Goal: Information Seeking & Learning: Find specific fact

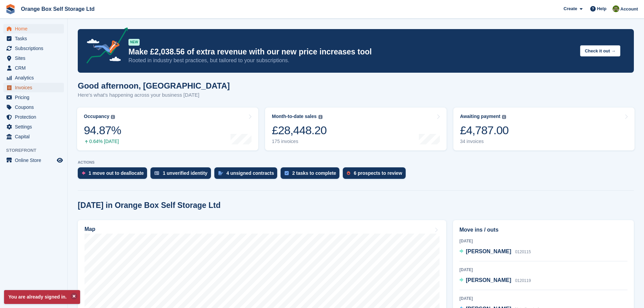
click at [43, 85] on span "Invoices" at bounding box center [35, 87] width 41 height 9
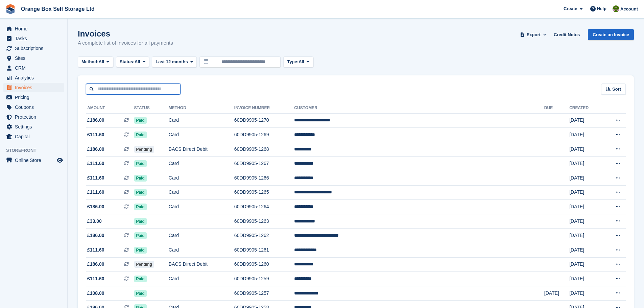
click at [142, 91] on input "text" at bounding box center [133, 88] width 95 height 11
type input "****"
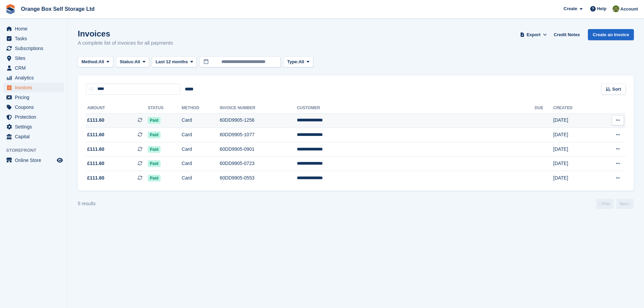
click at [406, 121] on td "**********" at bounding box center [416, 120] width 238 height 15
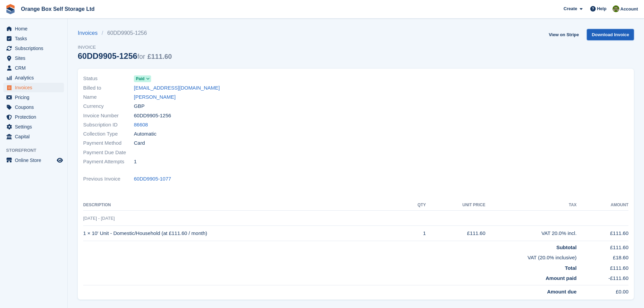
click at [620, 36] on link "Download Invoice" at bounding box center [610, 34] width 47 height 11
click at [572, 33] on link "View on Stripe" at bounding box center [563, 34] width 35 height 11
click at [149, 98] on link "[PERSON_NAME]" at bounding box center [155, 97] width 42 height 8
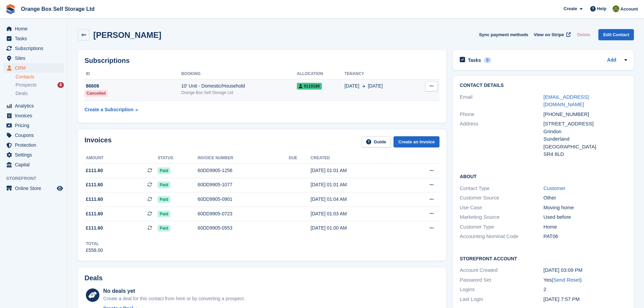
click at [434, 91] on button at bounding box center [431, 86] width 13 height 10
click at [397, 87] on div "22 May 26 Sep" at bounding box center [378, 85] width 69 height 7
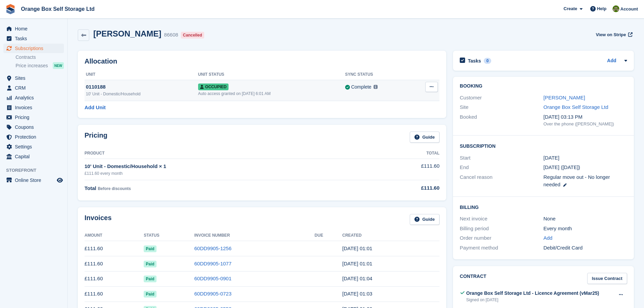
click at [434, 85] on button at bounding box center [431, 87] width 13 height 10
click at [391, 122] on p "Deallocate" at bounding box center [405, 123] width 59 height 9
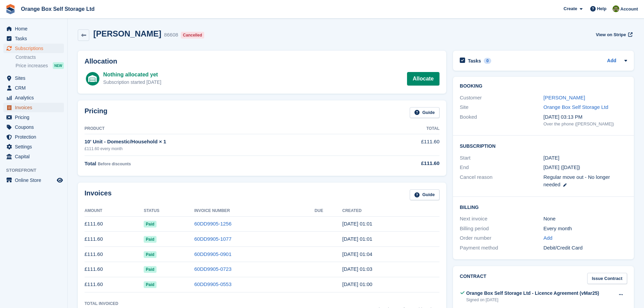
click at [40, 105] on span "Invoices" at bounding box center [35, 107] width 41 height 9
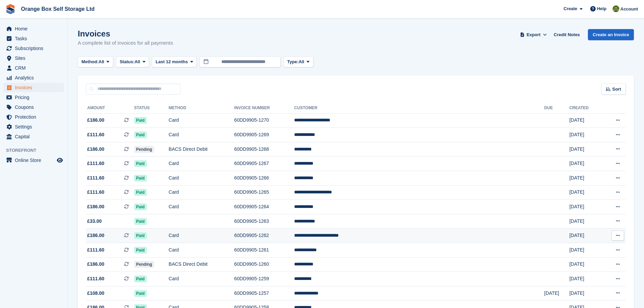
click at [401, 236] on td "**********" at bounding box center [419, 235] width 250 height 15
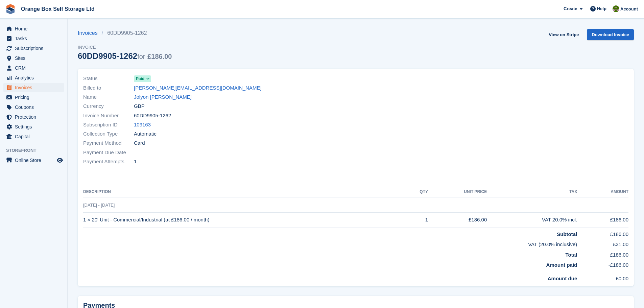
drag, startPoint x: 180, startPoint y: 96, endPoint x: 201, endPoint y: 96, distance: 21.6
click at [180, 96] on link "Jolyon Roland T Stephenson" at bounding box center [163, 97] width 58 height 8
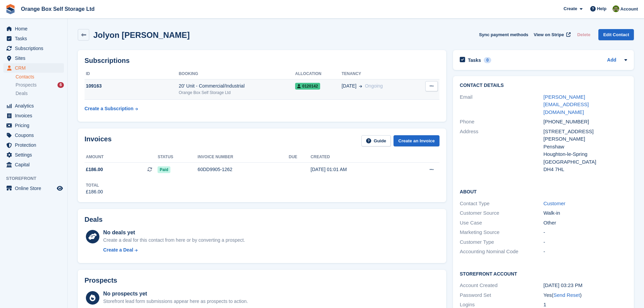
click at [414, 94] on td "Cancel subscription" at bounding box center [426, 89] width 25 height 21
click at [317, 89] on span "0120142" at bounding box center [307, 86] width 25 height 7
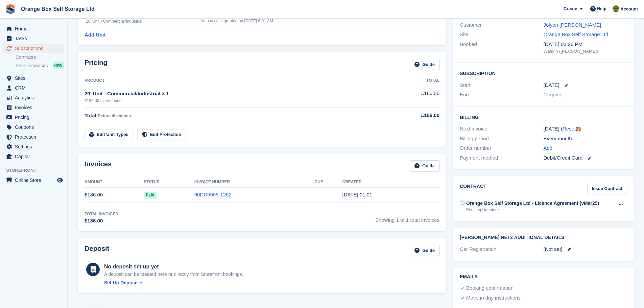
scroll to position [68, 0]
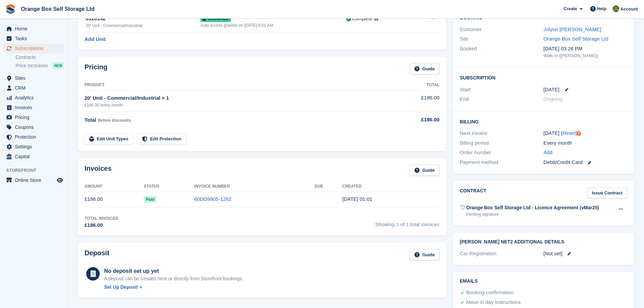
click at [41, 102] on ul "Analytics Analytics" at bounding box center [33, 98] width 67 height 10
click at [44, 107] on span "Invoices" at bounding box center [35, 107] width 41 height 9
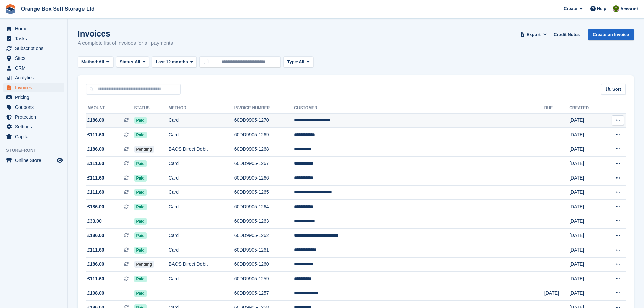
click at [422, 124] on td "**********" at bounding box center [419, 120] width 250 height 15
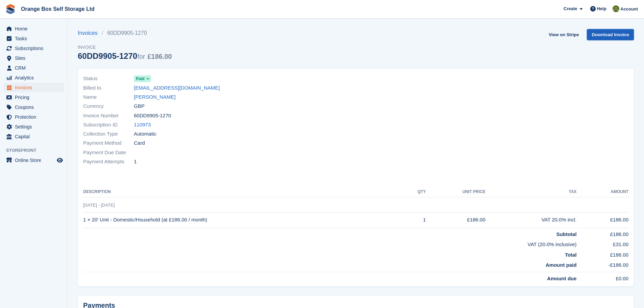
click at [612, 34] on link "Download Invoice" at bounding box center [610, 34] width 47 height 11
click at [33, 88] on span "Invoices" at bounding box center [35, 87] width 41 height 9
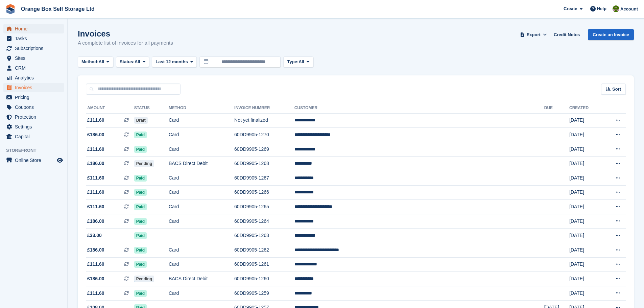
click at [35, 30] on span "Home" at bounding box center [35, 28] width 41 height 9
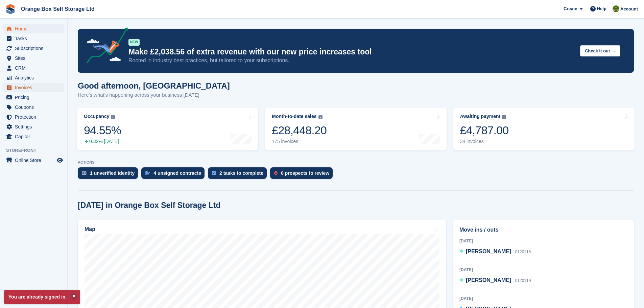
click at [28, 85] on span "Invoices" at bounding box center [35, 87] width 41 height 9
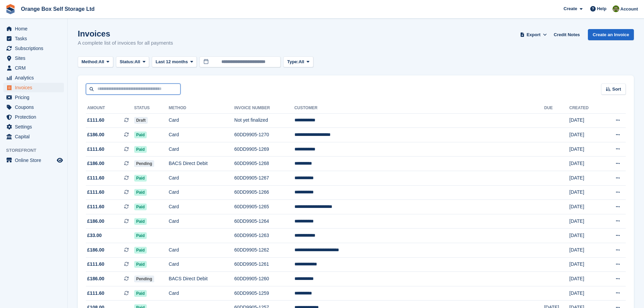
click at [144, 94] on input "text" at bounding box center [133, 88] width 95 height 11
type input "***"
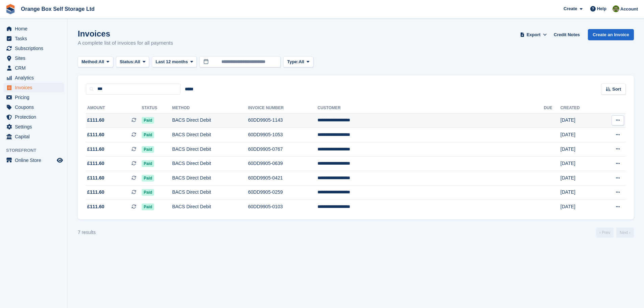
click at [243, 120] on td "BACS Direct Debit" at bounding box center [210, 120] width 76 height 15
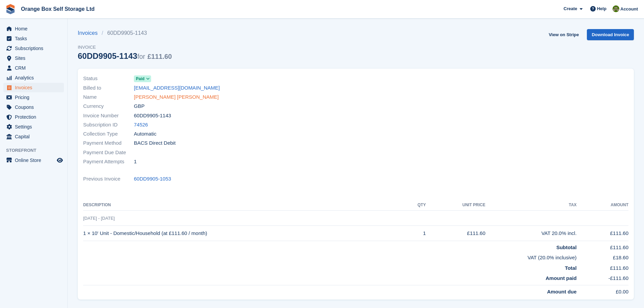
click at [169, 96] on link "[PERSON_NAME] [PERSON_NAME]" at bounding box center [176, 97] width 85 height 8
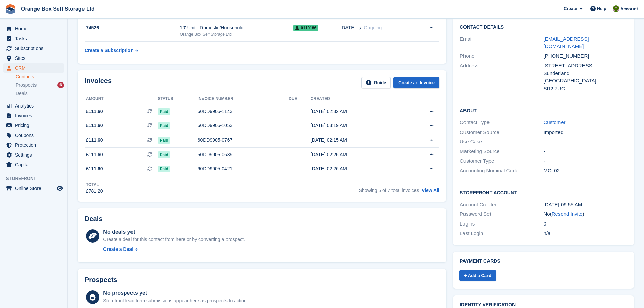
scroll to position [169, 0]
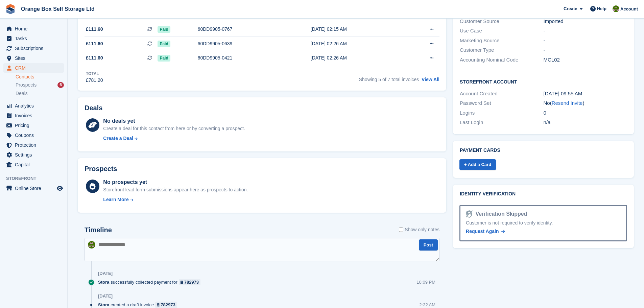
click at [123, 247] on textarea at bounding box center [261, 250] width 355 height 24
type textarea "**********"
